Goal: Check status

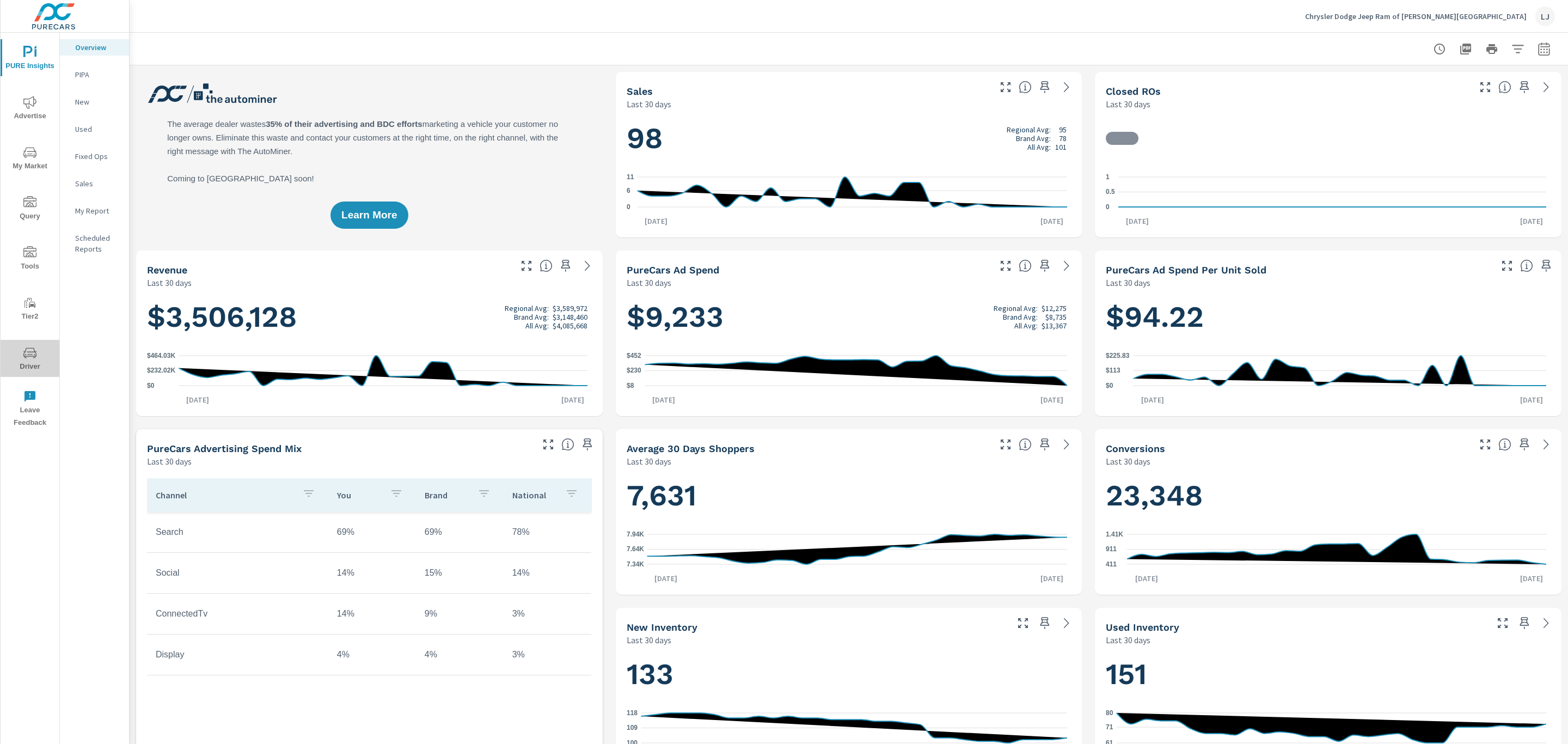
click at [36, 351] on icon "nav menu" at bounding box center [29, 353] width 13 height 10
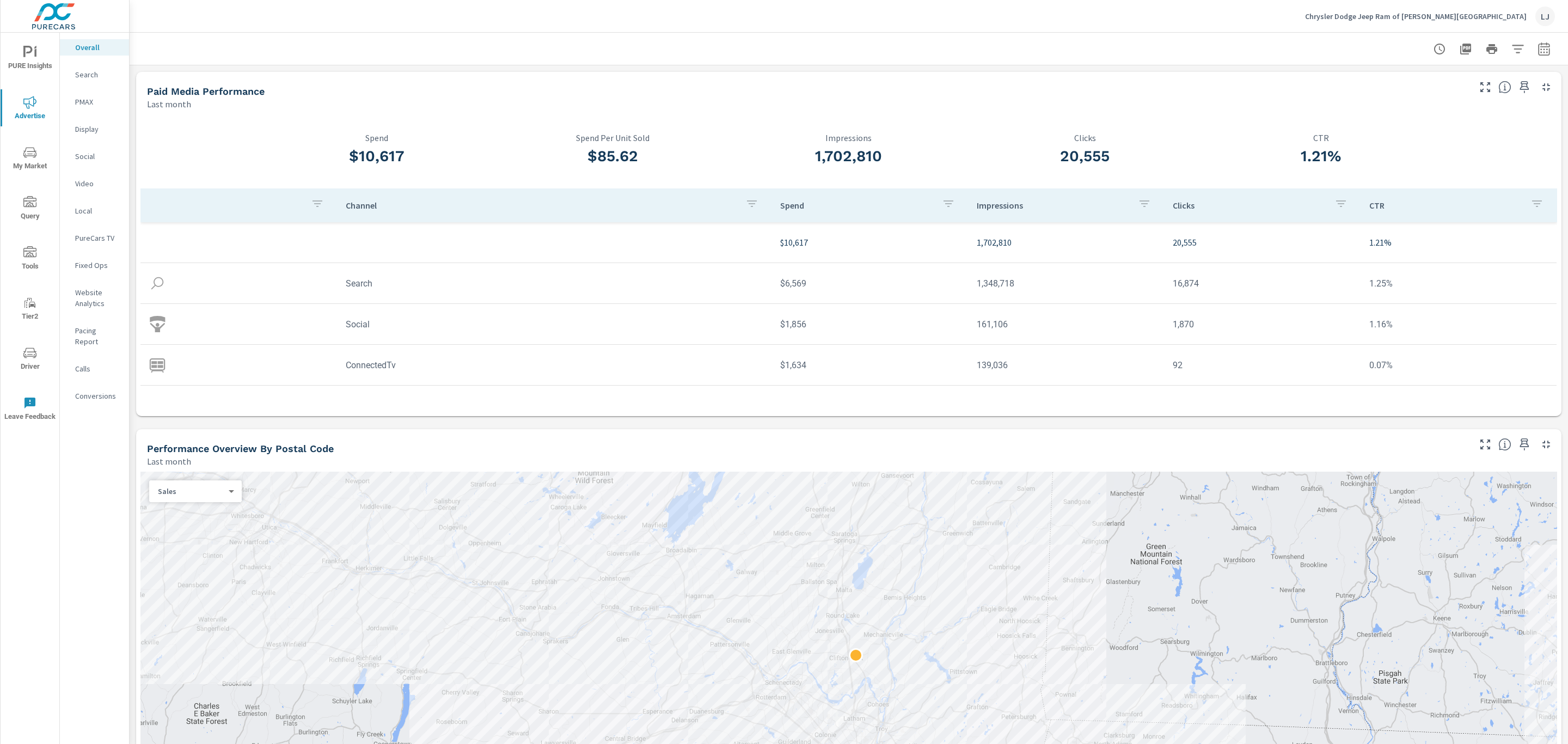
click at [41, 351] on span "Driver" at bounding box center [30, 360] width 52 height 27
